Goal: Information Seeking & Learning: Check status

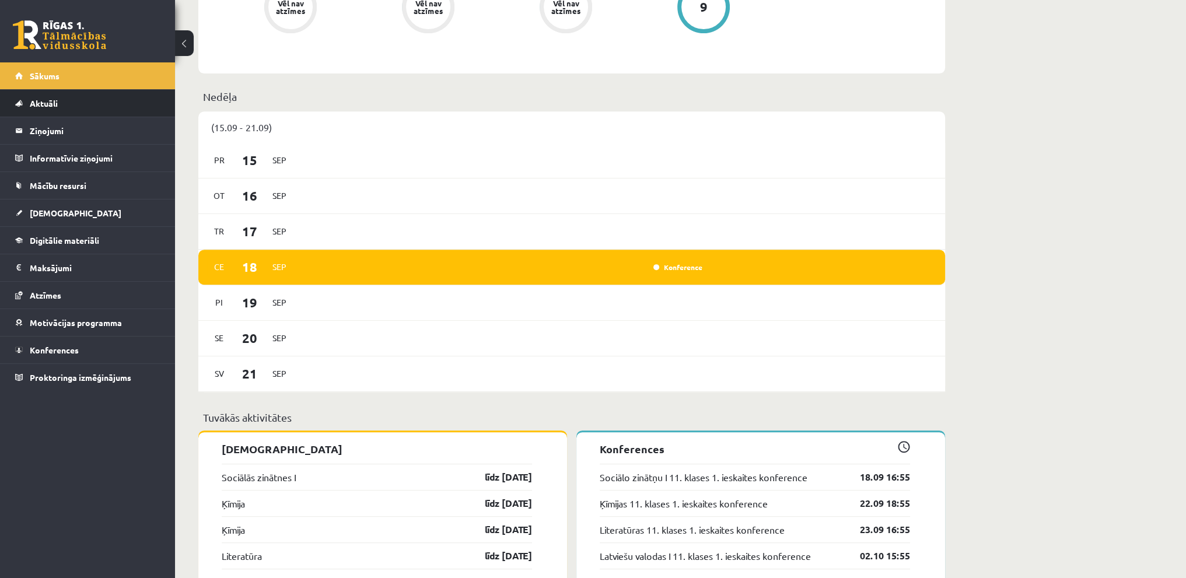
scroll to position [641, 0]
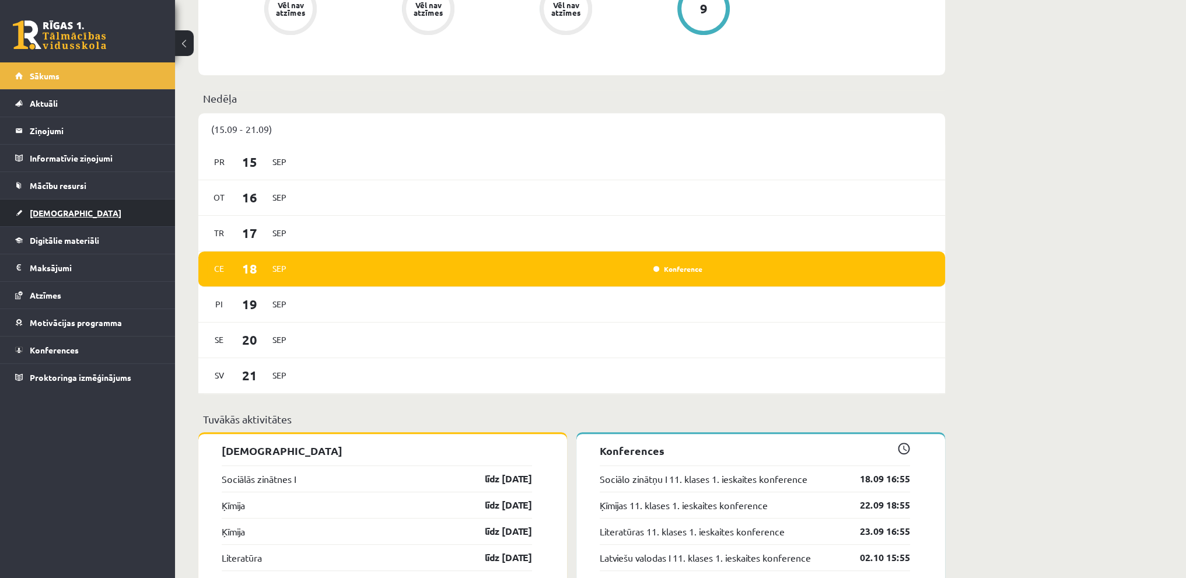
click at [68, 201] on link "[DEMOGRAPHIC_DATA]" at bounding box center [87, 212] width 145 height 27
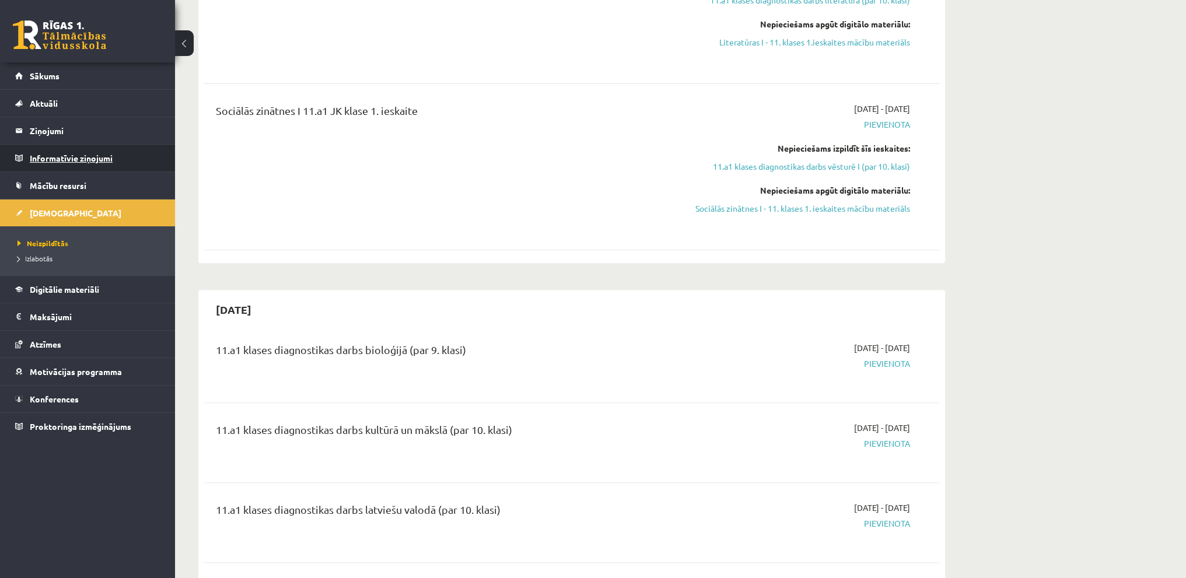
click at [68, 159] on legend "Informatīvie ziņojumi 0" at bounding box center [95, 158] width 131 height 27
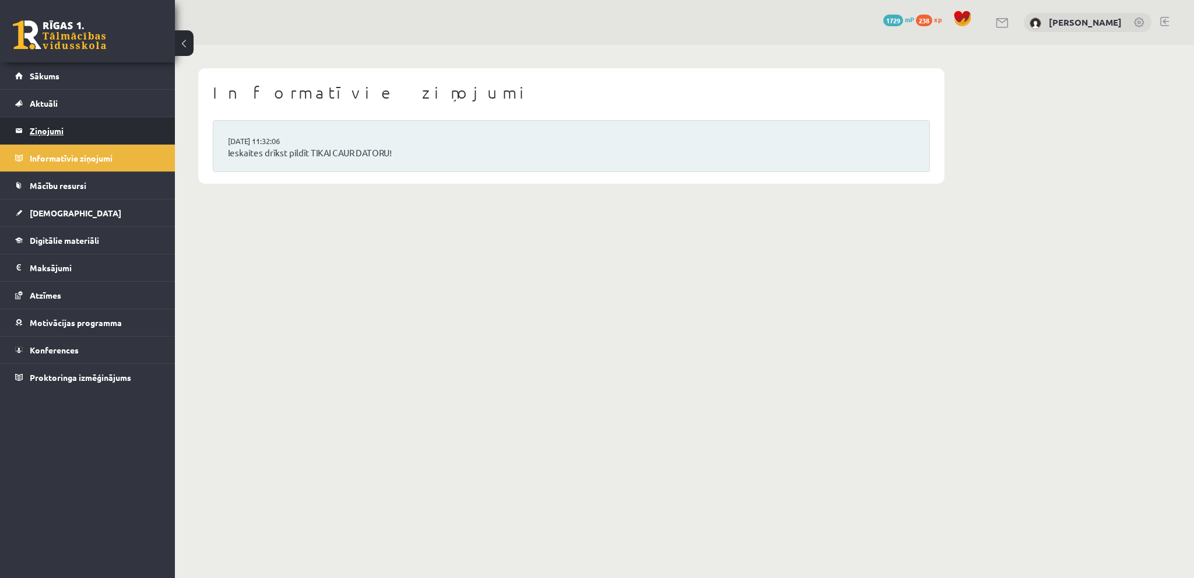
click at [49, 135] on legend "Ziņojumi 0" at bounding box center [95, 130] width 131 height 27
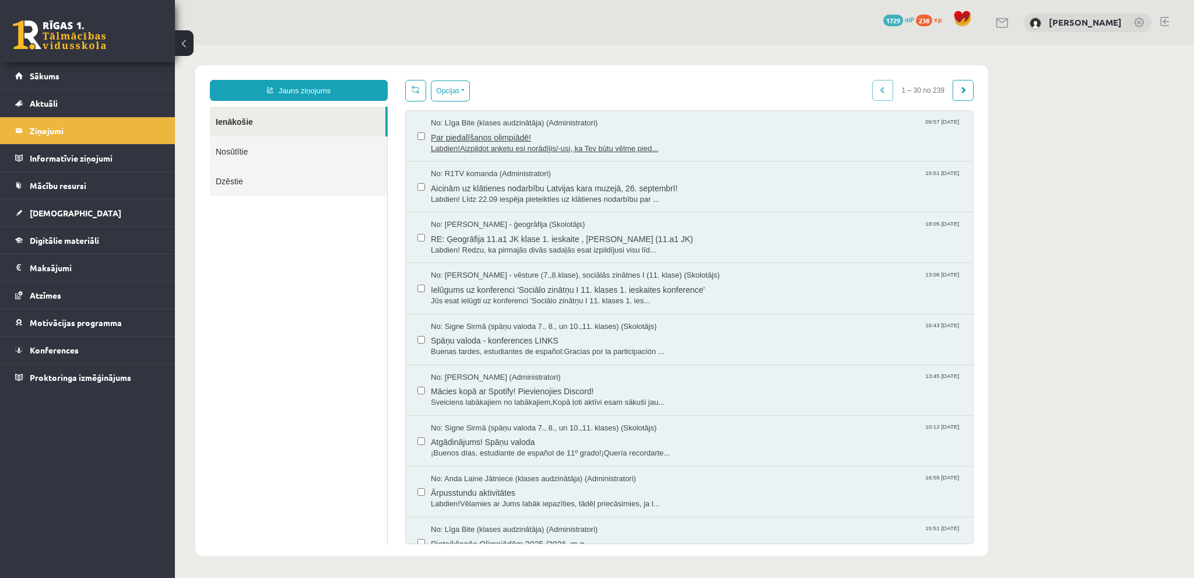
click at [607, 151] on span "Labdien!Aizpildot anketu esi norādījis/-usi, ka Tev būtu vēlme pied..." at bounding box center [696, 148] width 531 height 11
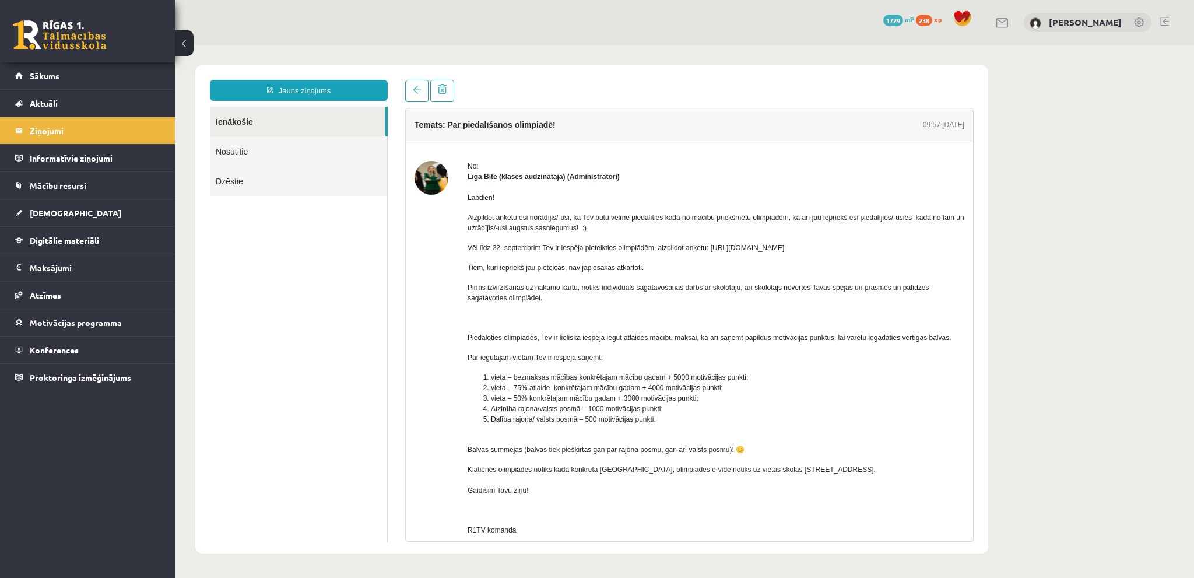
click at [275, 149] on link "Nosūtītie" at bounding box center [298, 151] width 177 height 30
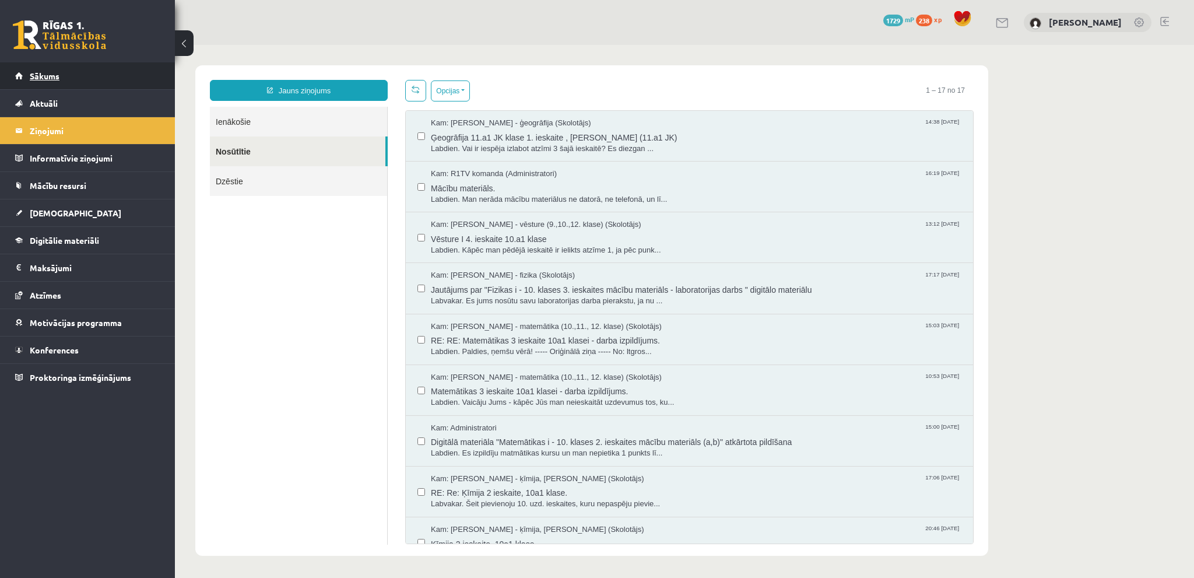
click at [81, 73] on link "Sākums" at bounding box center [87, 75] width 145 height 27
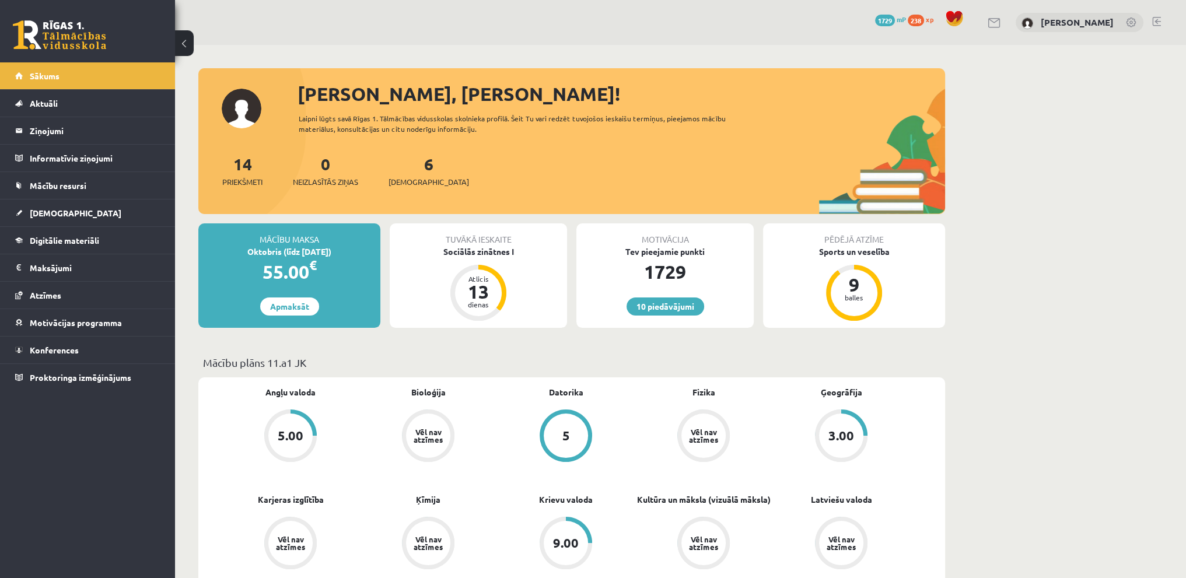
click at [1152, 16] on div "10 Dāvanas 1729 mP 238 xp [PERSON_NAME]" at bounding box center [680, 22] width 1011 height 45
click at [1157, 17] on link at bounding box center [1156, 21] width 9 height 9
